Goal: Task Accomplishment & Management: Manage account settings

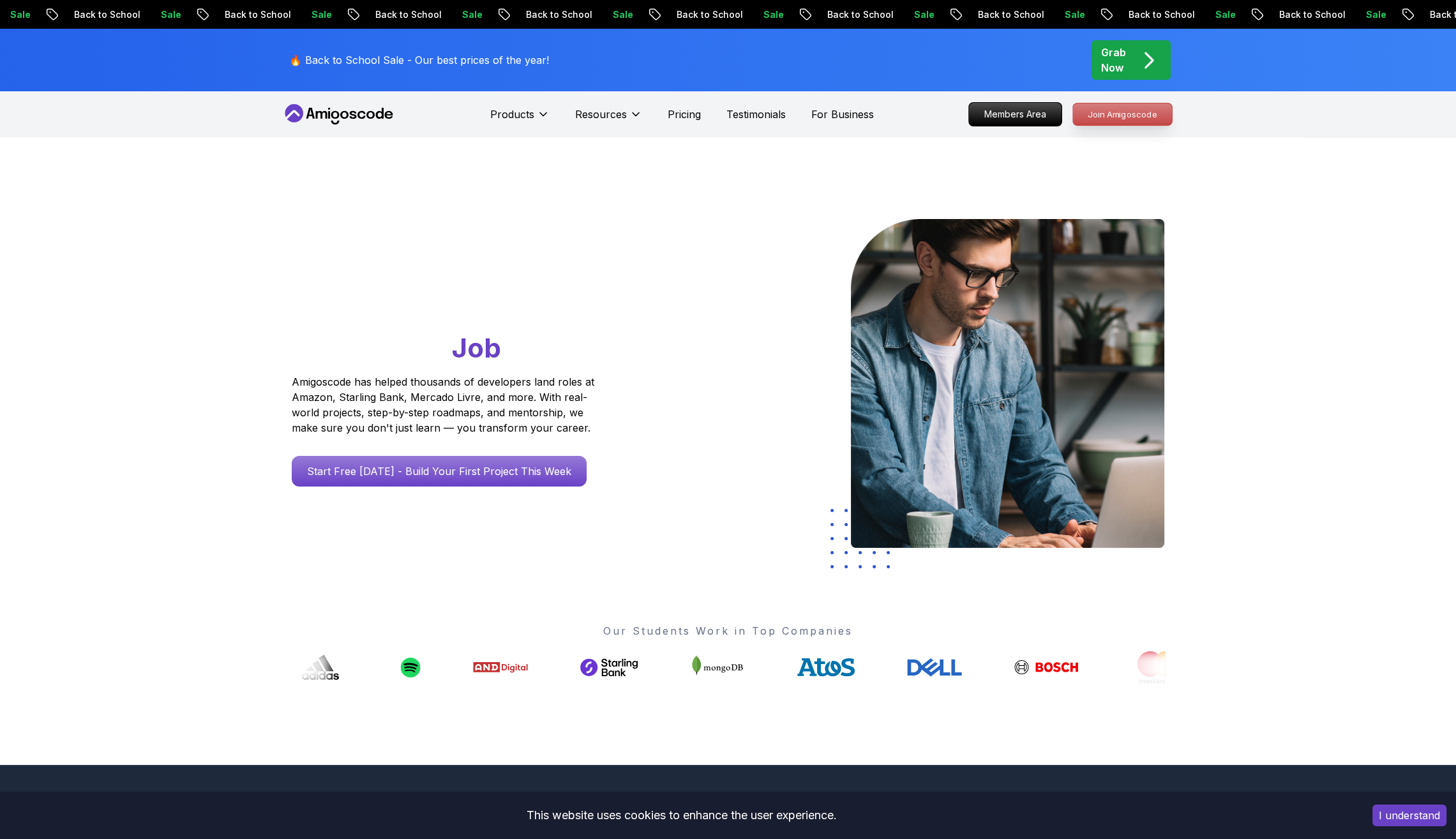
click at [1133, 117] on p "Join Amigoscode" at bounding box center [1122, 114] width 99 height 22
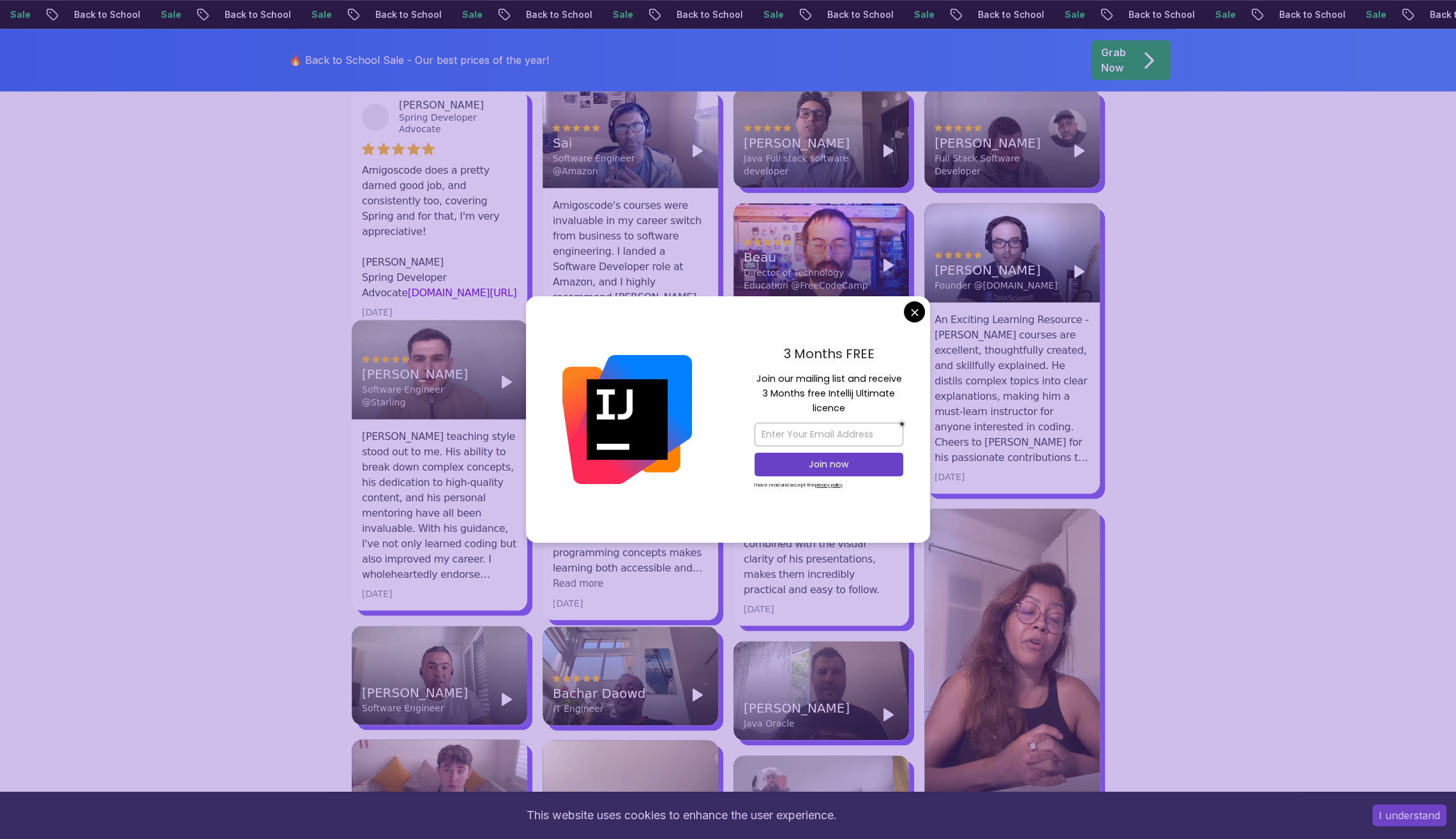
scroll to position [1902, 0]
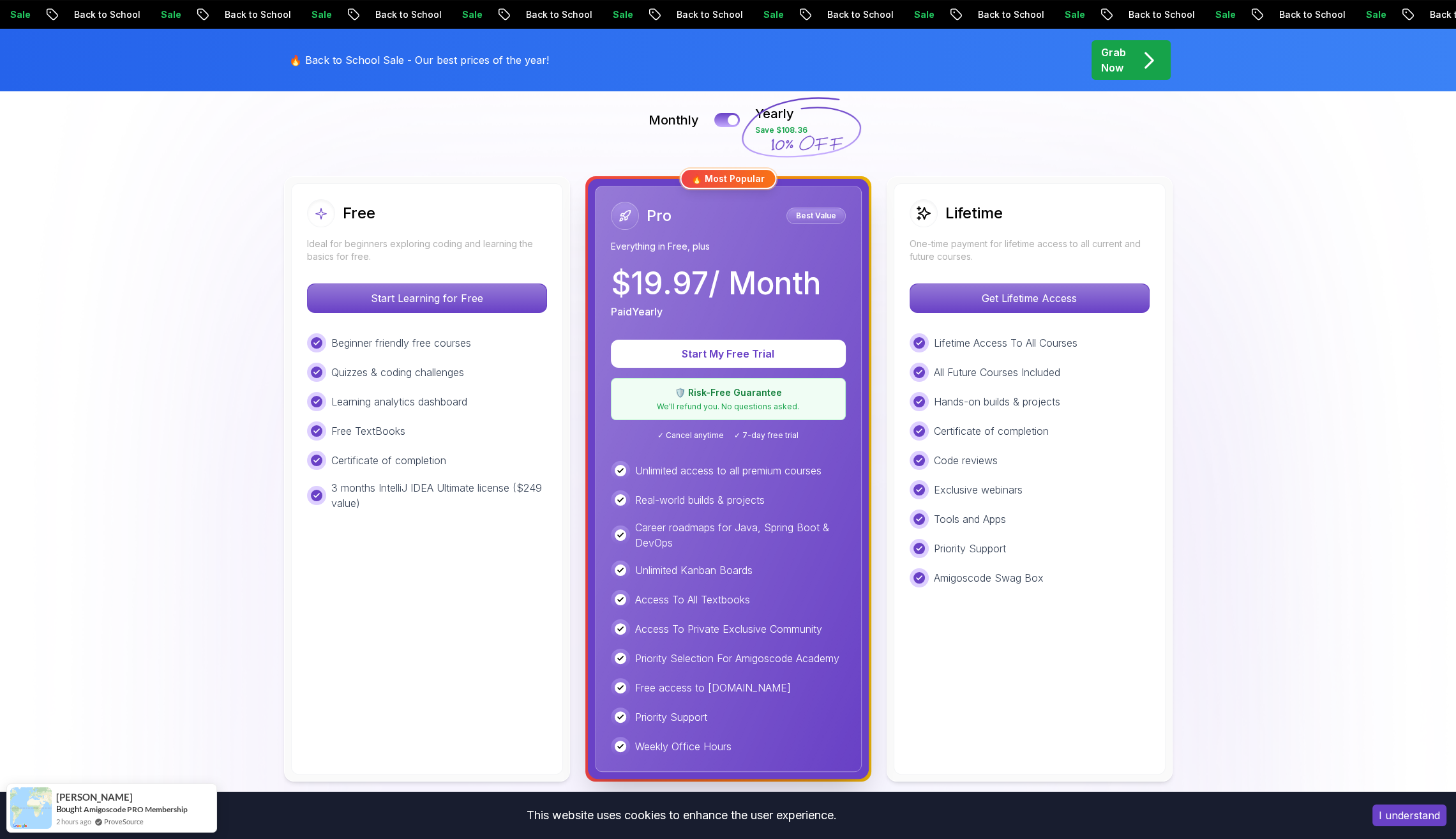
scroll to position [324, 0]
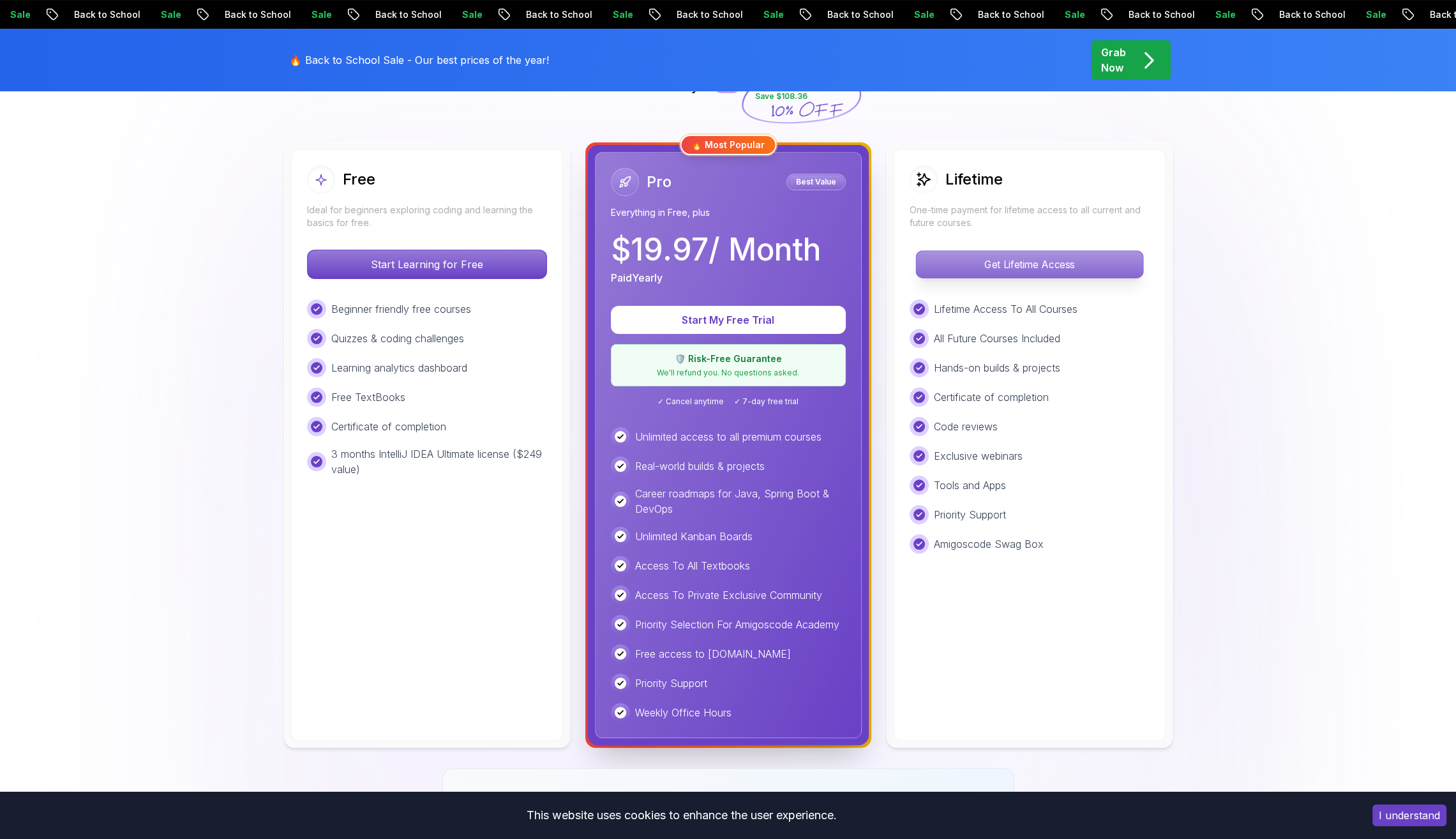
click at [1075, 263] on p "Get Lifetime Access" at bounding box center [1029, 264] width 227 height 27
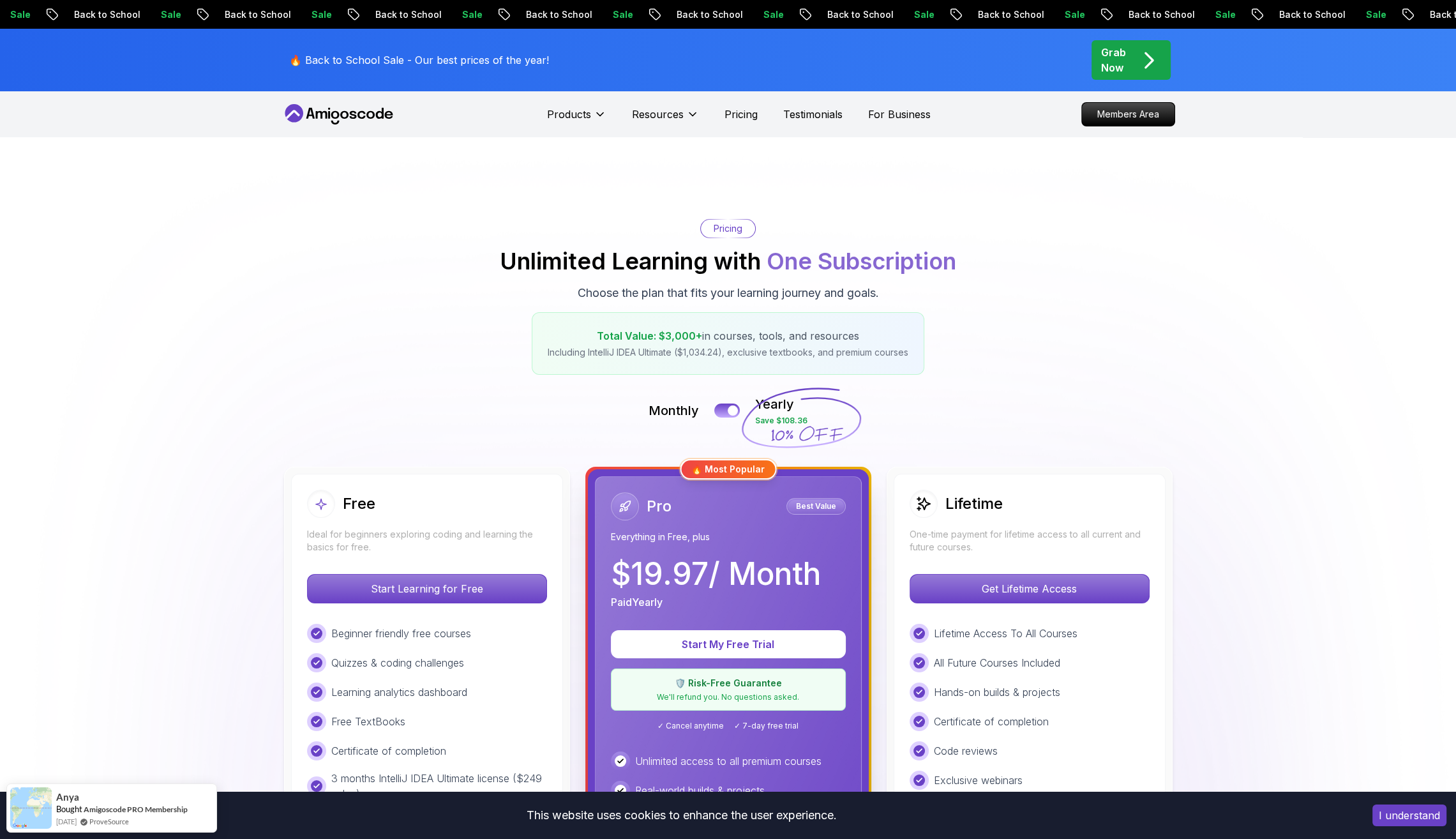
click at [370, 113] on icon at bounding box center [339, 114] width 115 height 21
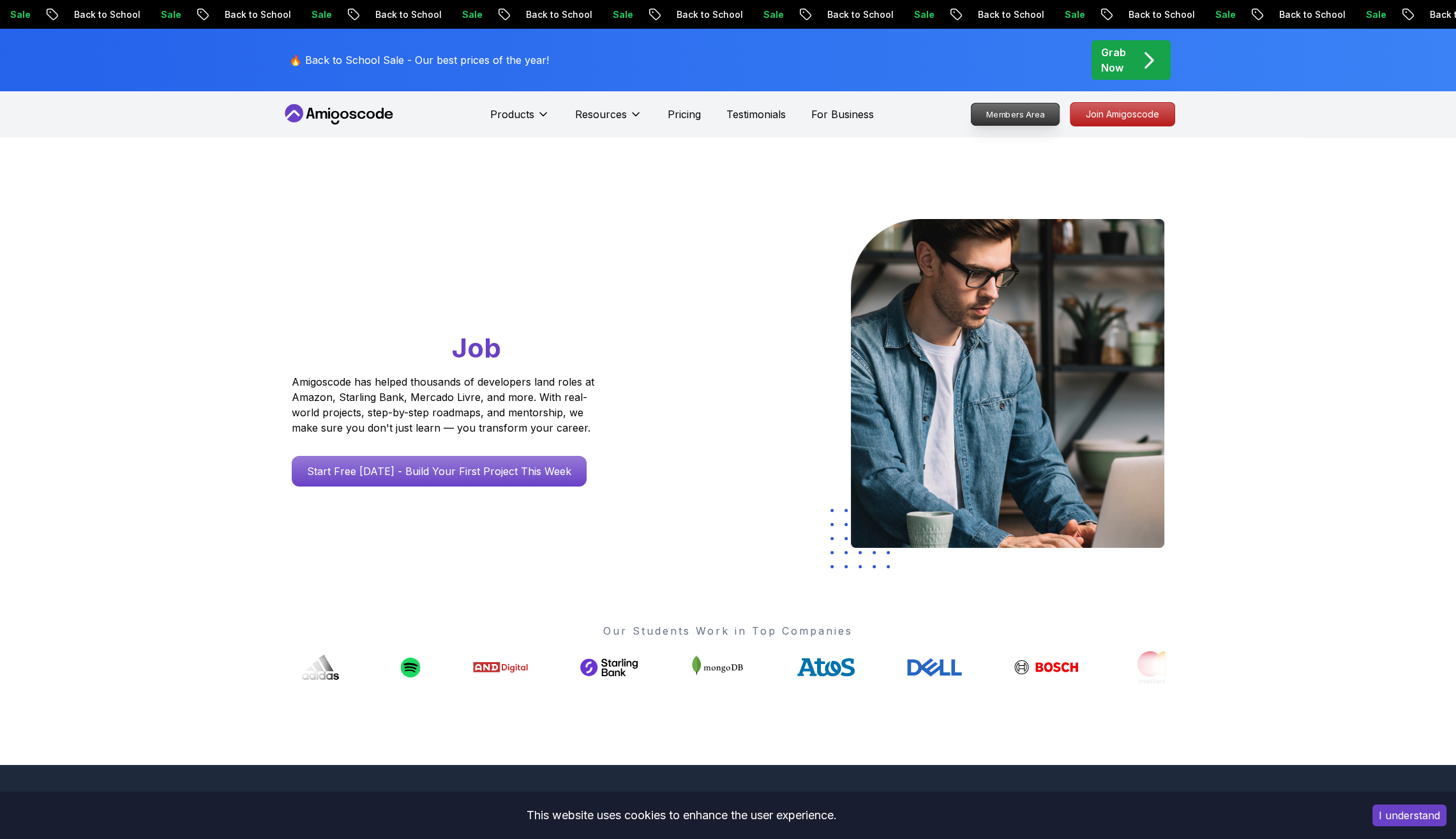
click at [1031, 119] on p "Members Area" at bounding box center [1015, 114] width 88 height 22
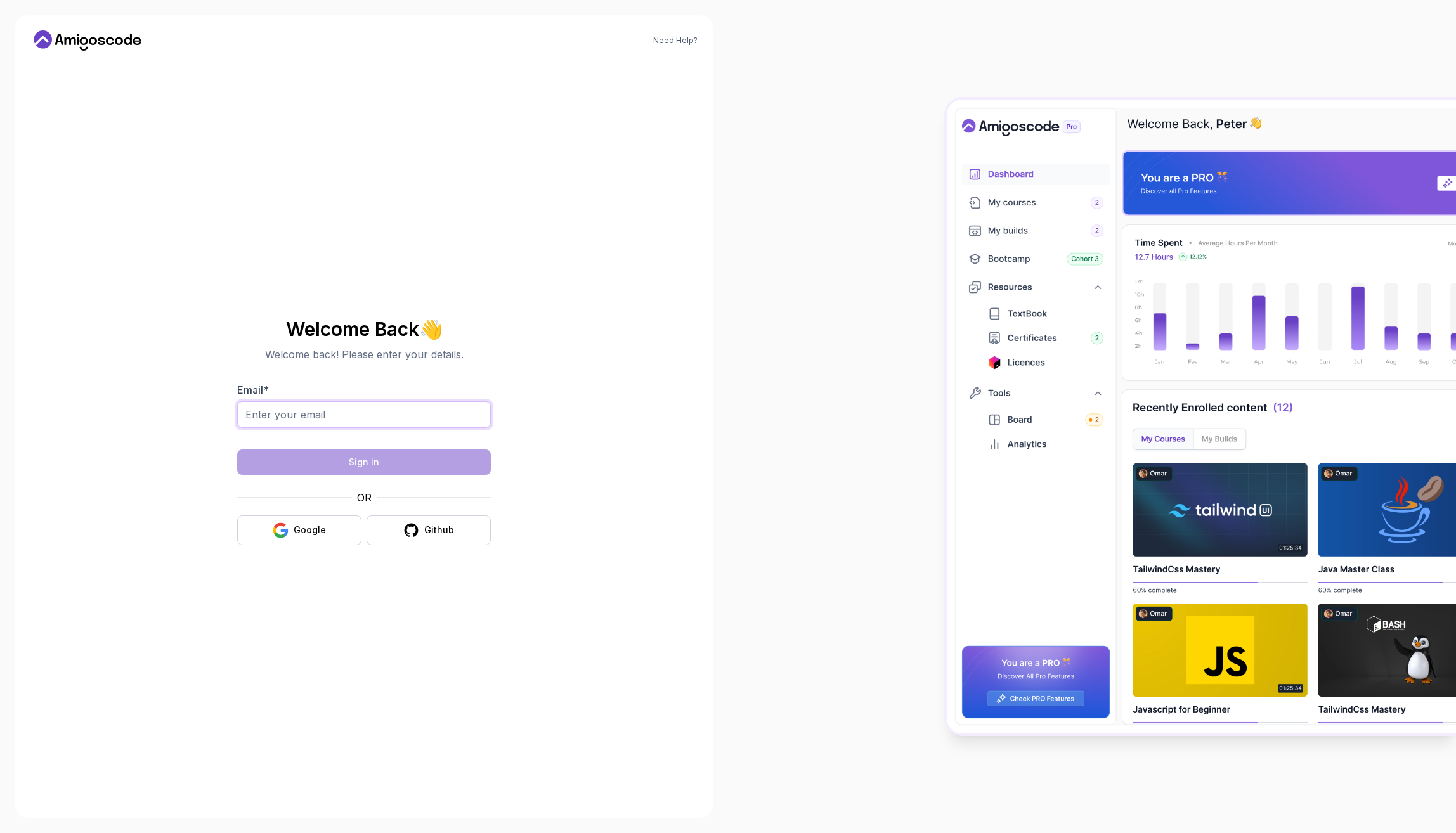
click at [385, 416] on div at bounding box center [364, 421] width 254 height 40
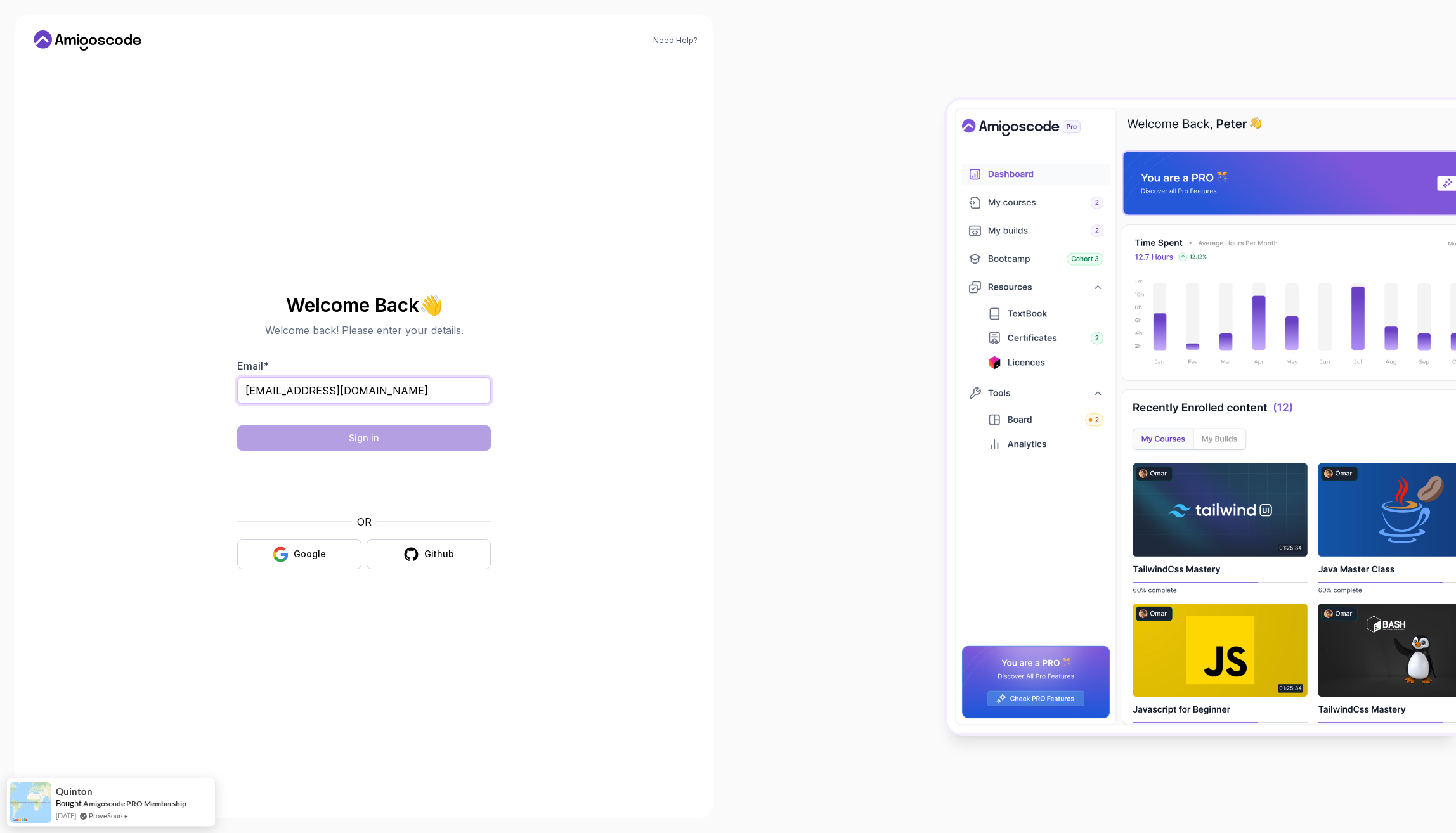
type input "[EMAIL_ADDRESS][DOMAIN_NAME]"
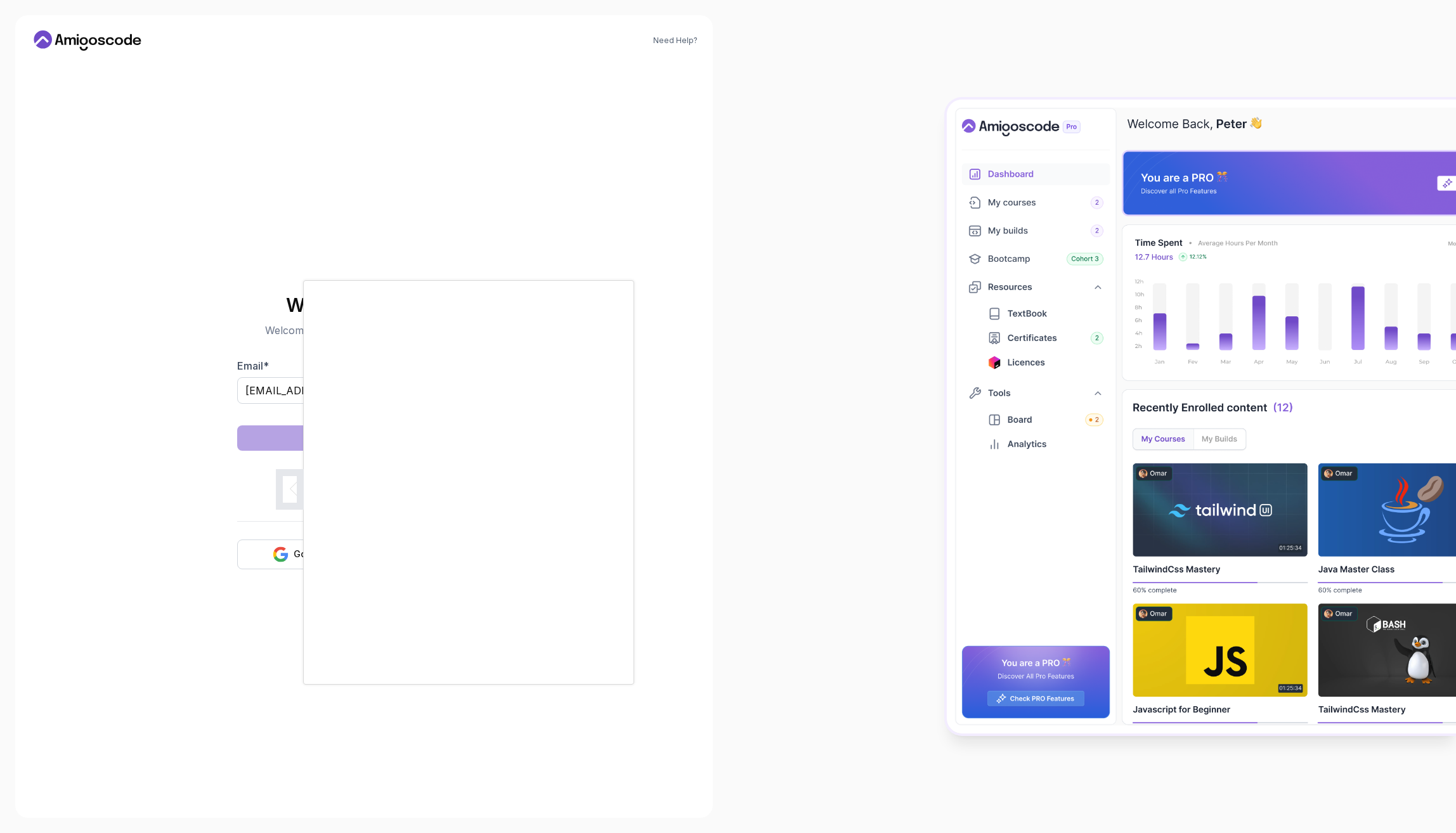
drag, startPoint x: 603, startPoint y: 682, endPoint x: 584, endPoint y: 241, distance: 441.4
drag, startPoint x: 584, startPoint y: 241, endPoint x: 276, endPoint y: 564, distance: 446.3
click at [276, 564] on div at bounding box center [728, 416] width 1456 height 833
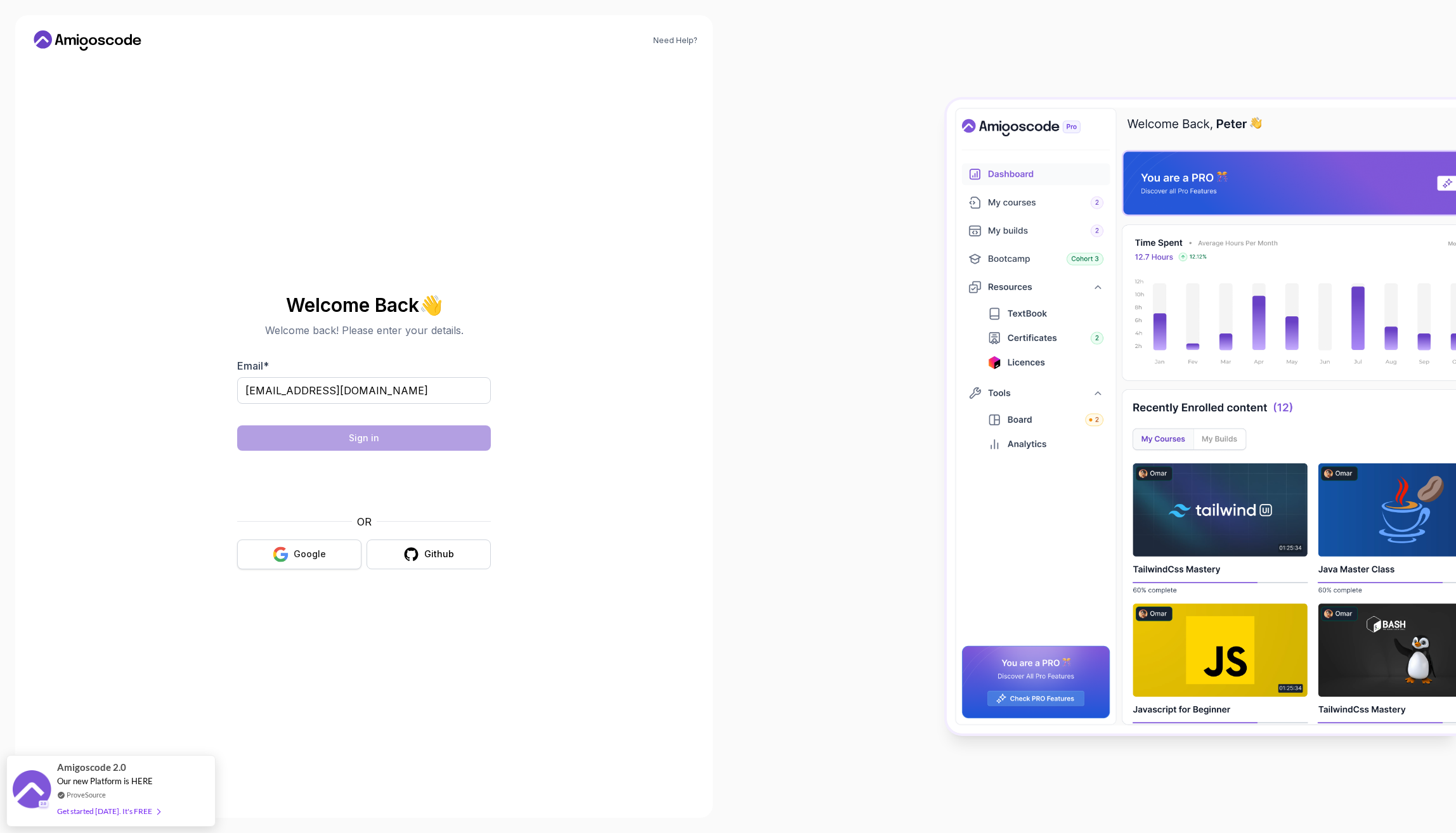
click at [288, 548] on icon "button" at bounding box center [281, 554] width 16 height 16
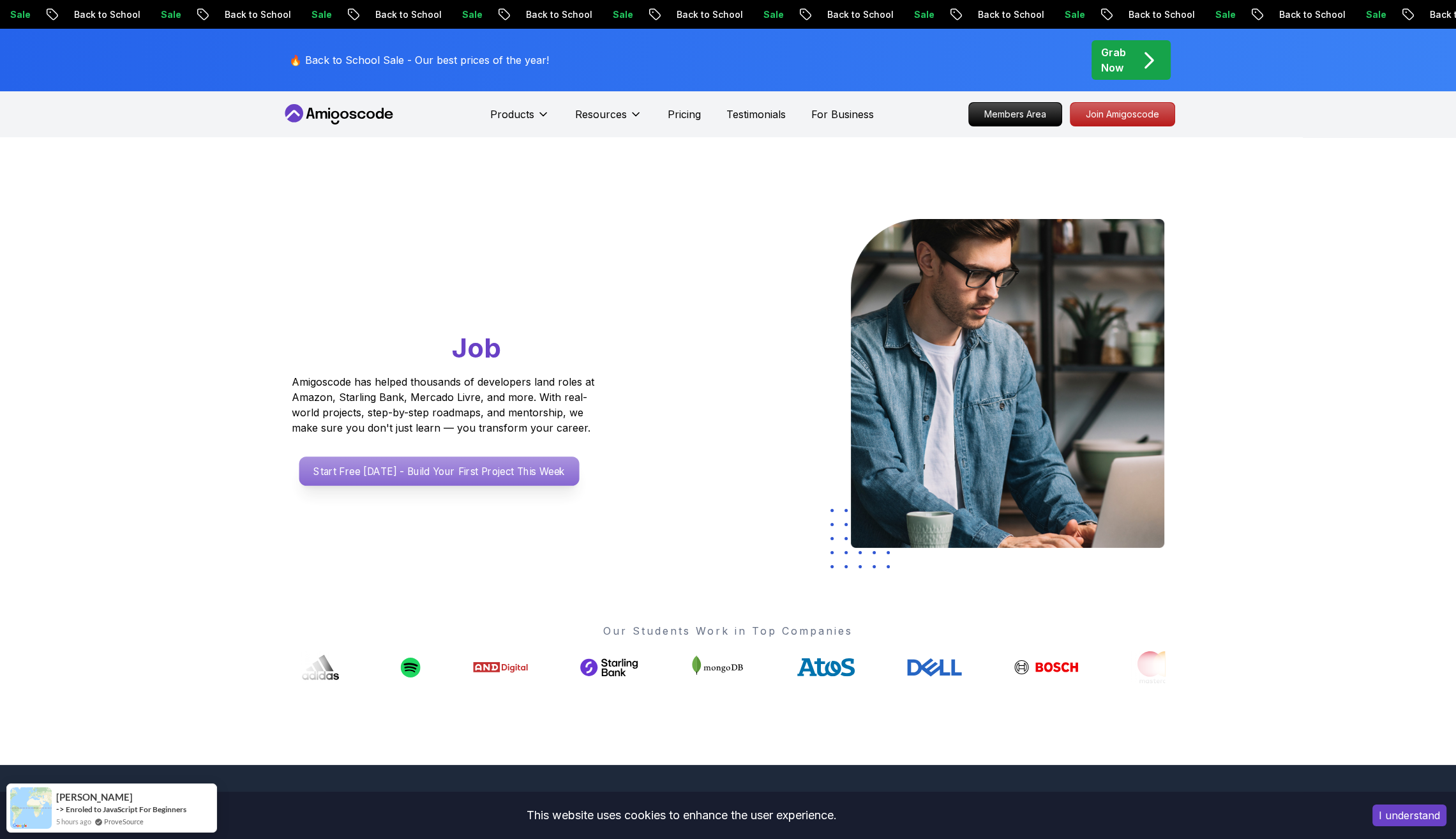
click at [410, 469] on p "Start Free [DATE] - Build Your First Project This Week" at bounding box center [438, 471] width 280 height 30
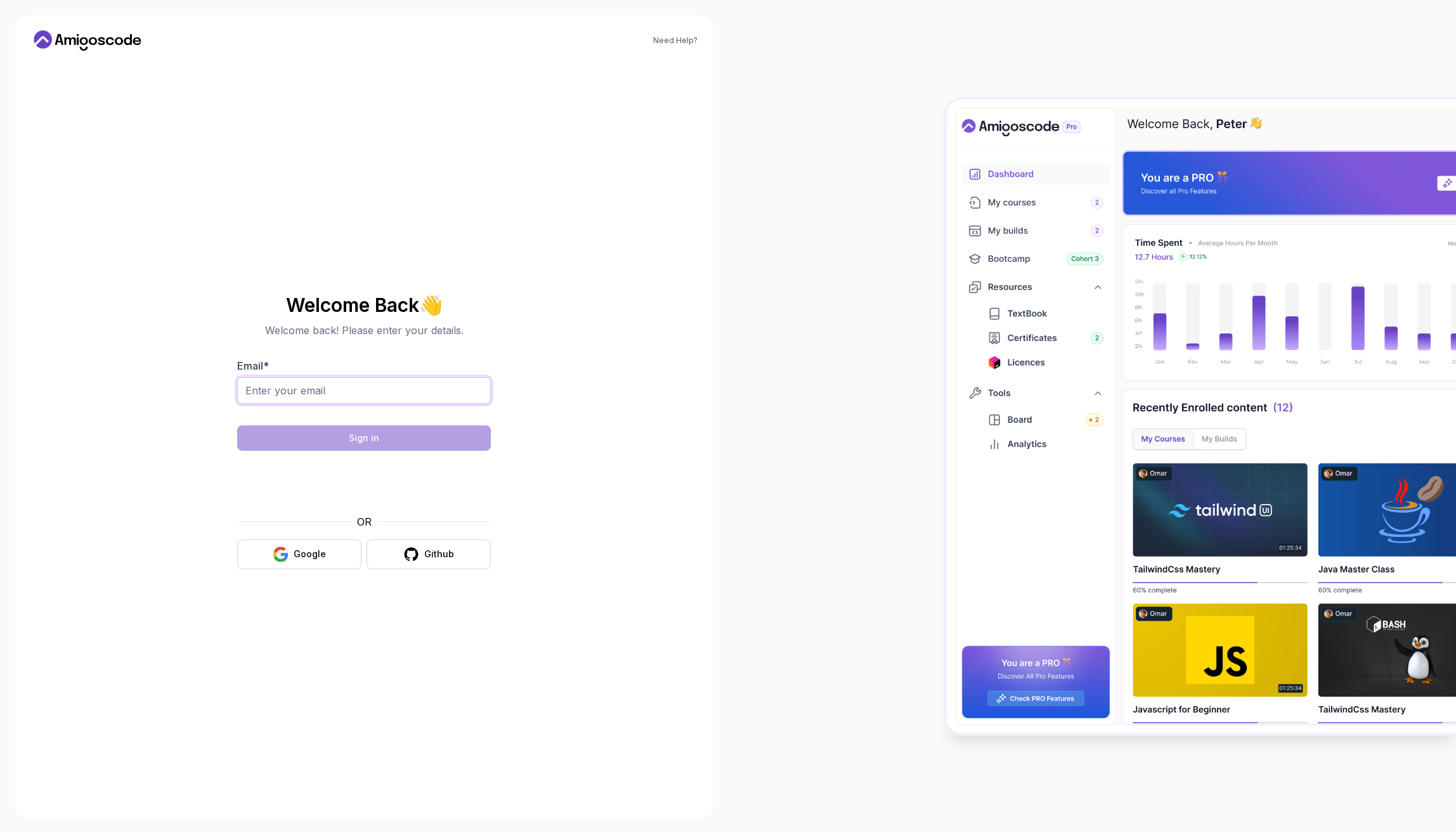
click at [452, 391] on input "Email *" at bounding box center [364, 391] width 254 height 27
type input "pushka"
click at [329, 551] on button "Google" at bounding box center [299, 554] width 125 height 30
click at [421, 393] on input "Email *" at bounding box center [364, 391] width 254 height 27
type input "pushkarchauhan91@gmail.com"
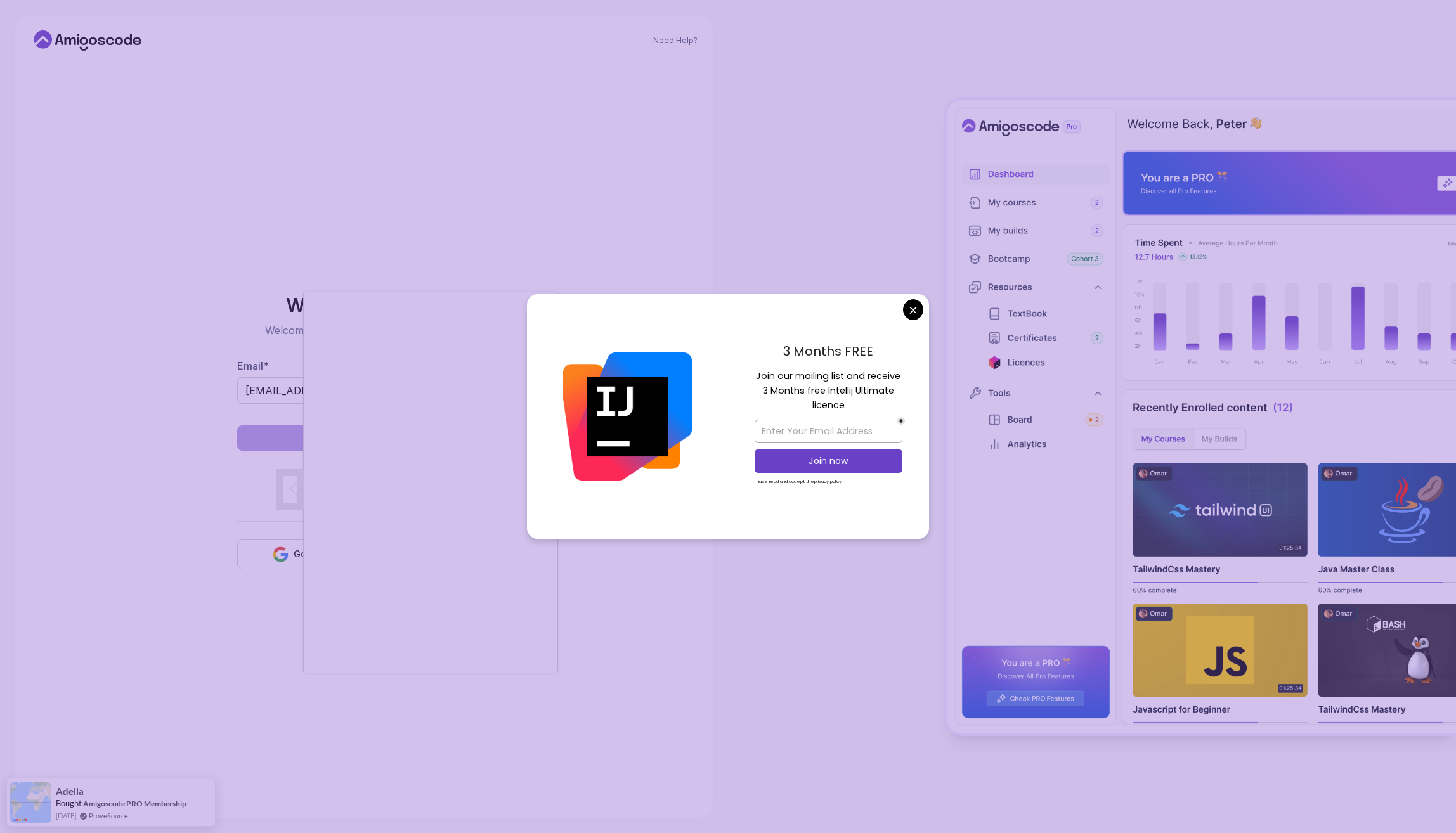
click at [914, 312] on body "Need Help? Welcome Back 👋 Welcome back! Please enter your details. Email * push…" at bounding box center [728, 416] width 1456 height 833
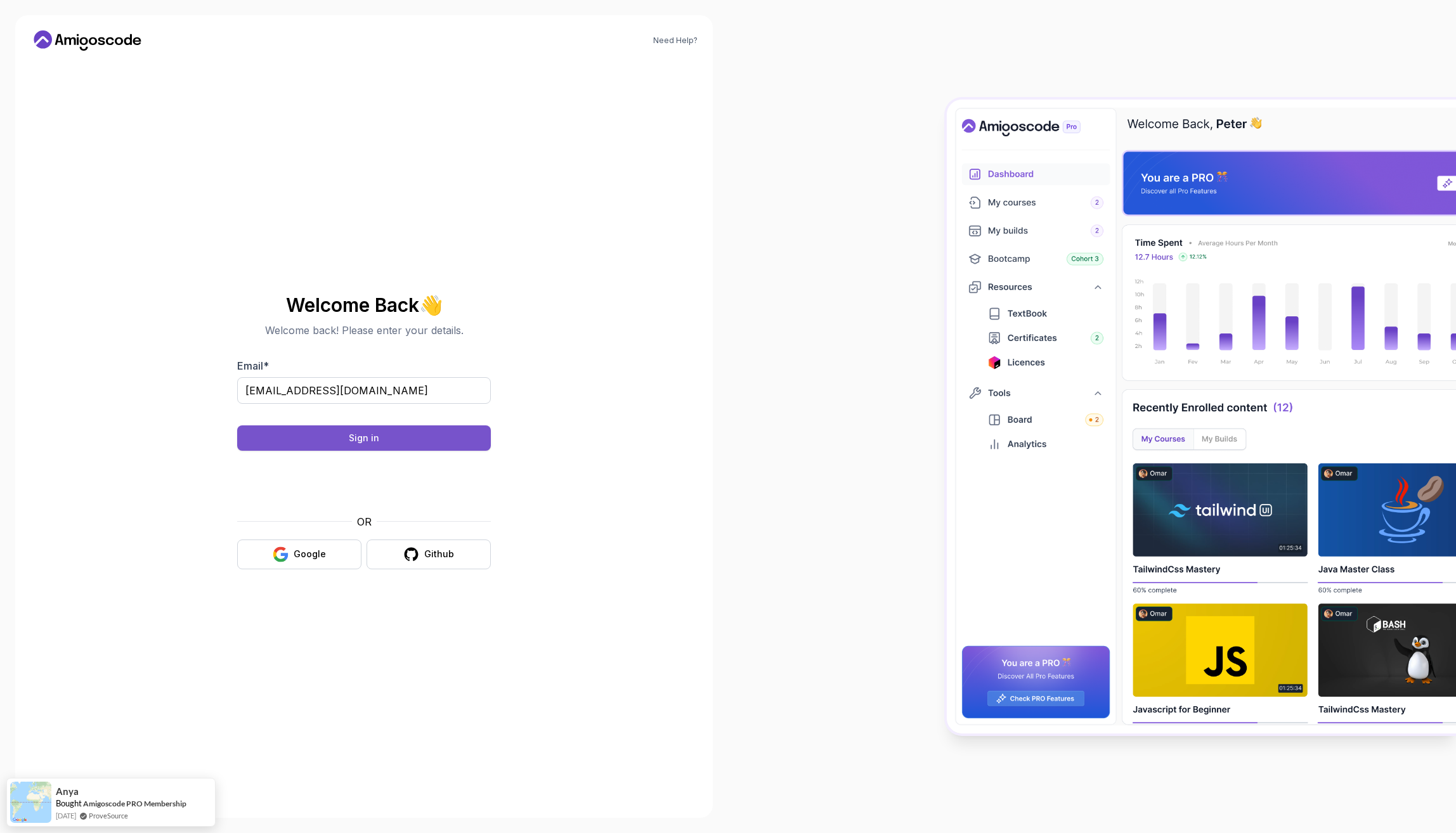
click at [461, 440] on button "Sign in" at bounding box center [364, 438] width 254 height 25
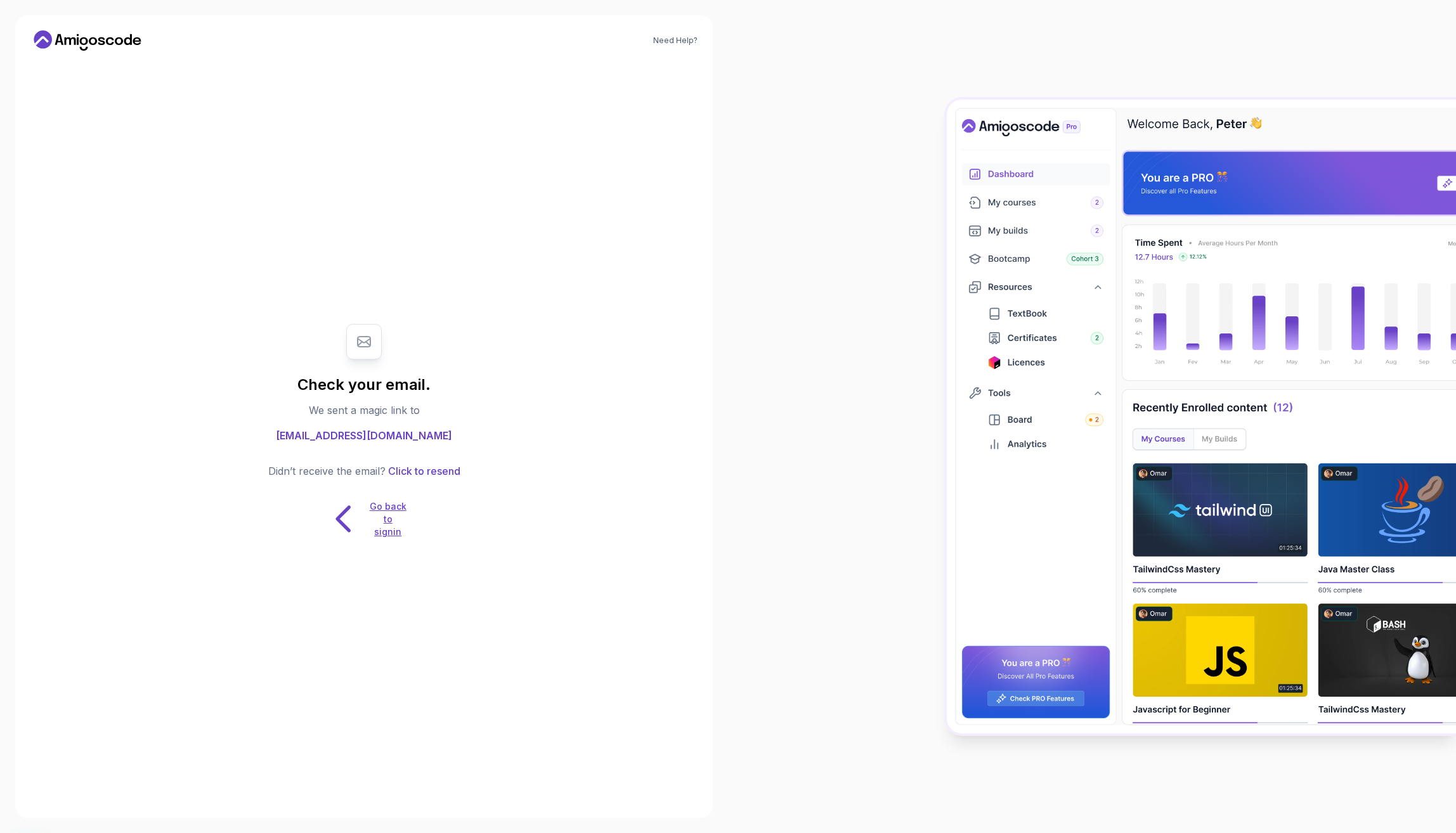
click at [395, 512] on p "Go back to signin" at bounding box center [388, 519] width 38 height 38
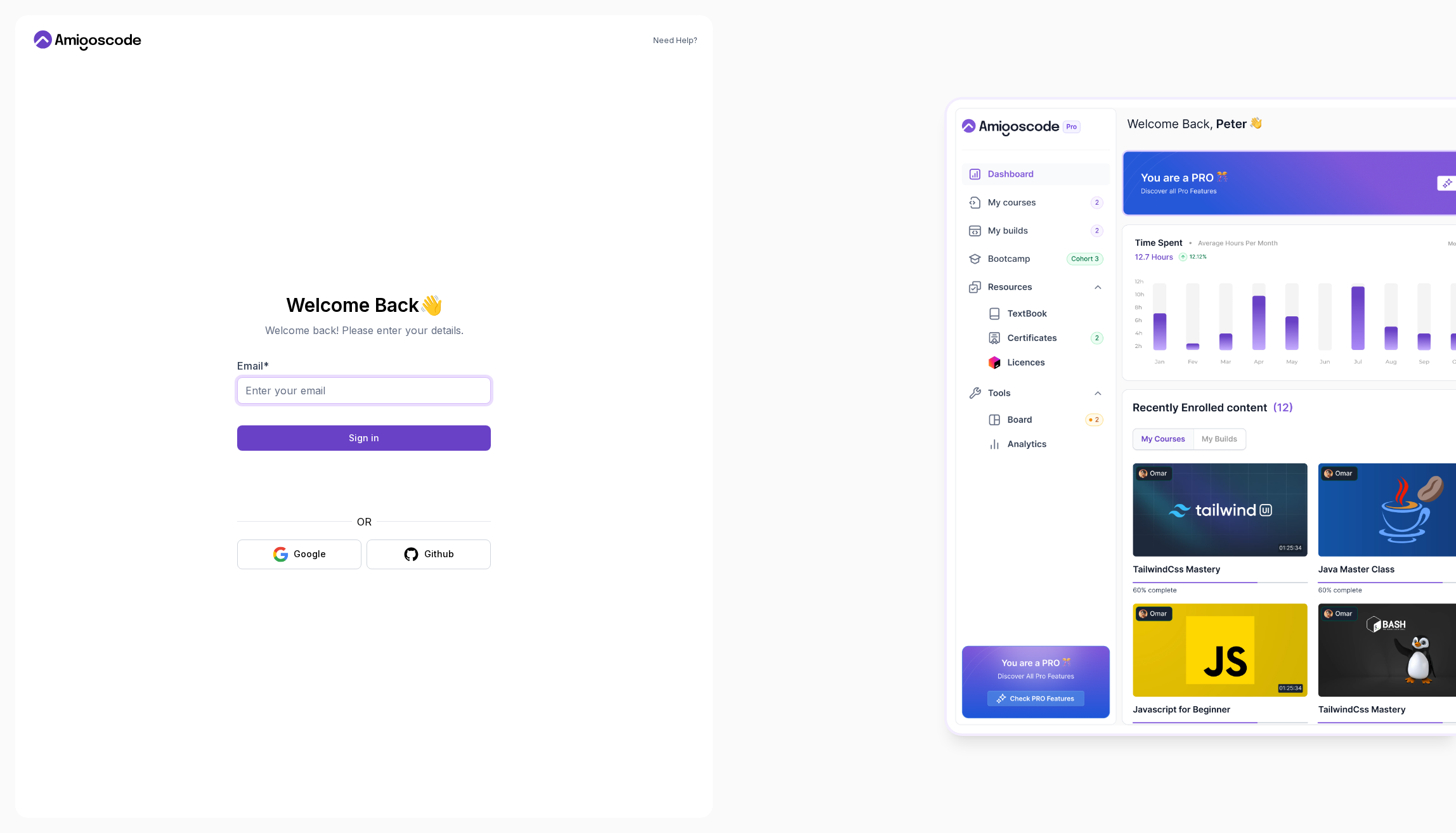
click at [425, 390] on input "Email *" at bounding box center [364, 391] width 254 height 27
type input "pushkarchauhan91@gmail.com"
click at [394, 559] on button "Github" at bounding box center [428, 554] width 125 height 30
